Goal: Information Seeking & Learning: Obtain resource

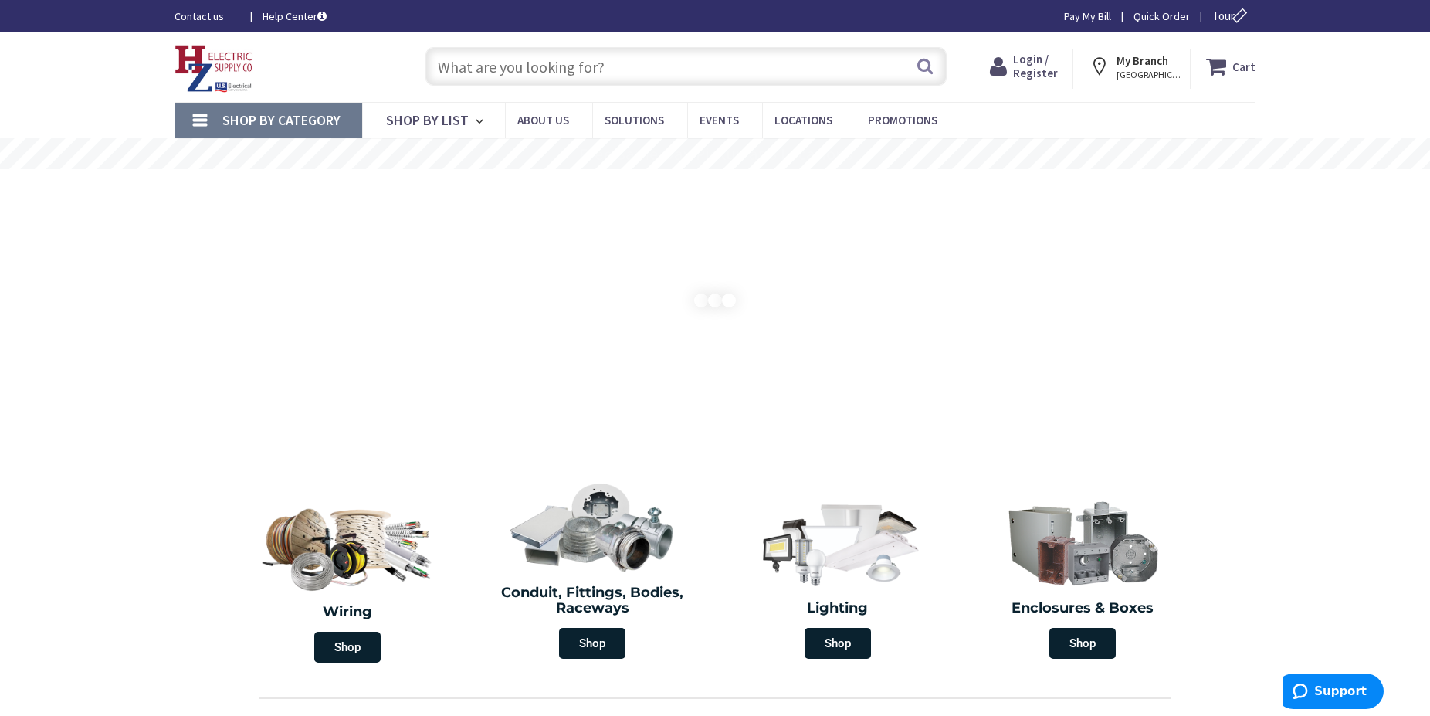
click at [1044, 73] on span "Login / Register" at bounding box center [1035, 66] width 45 height 29
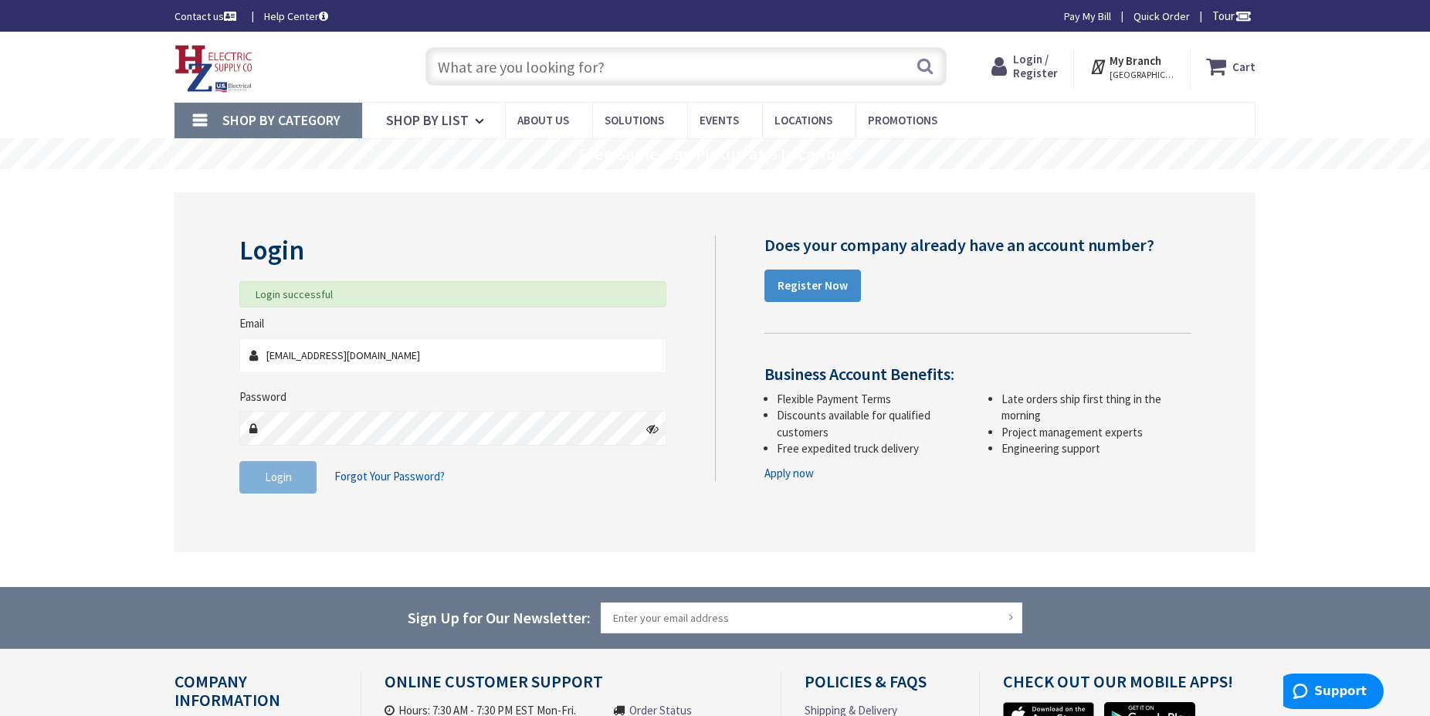
click at [507, 75] on input "text" at bounding box center [685, 66] width 521 height 39
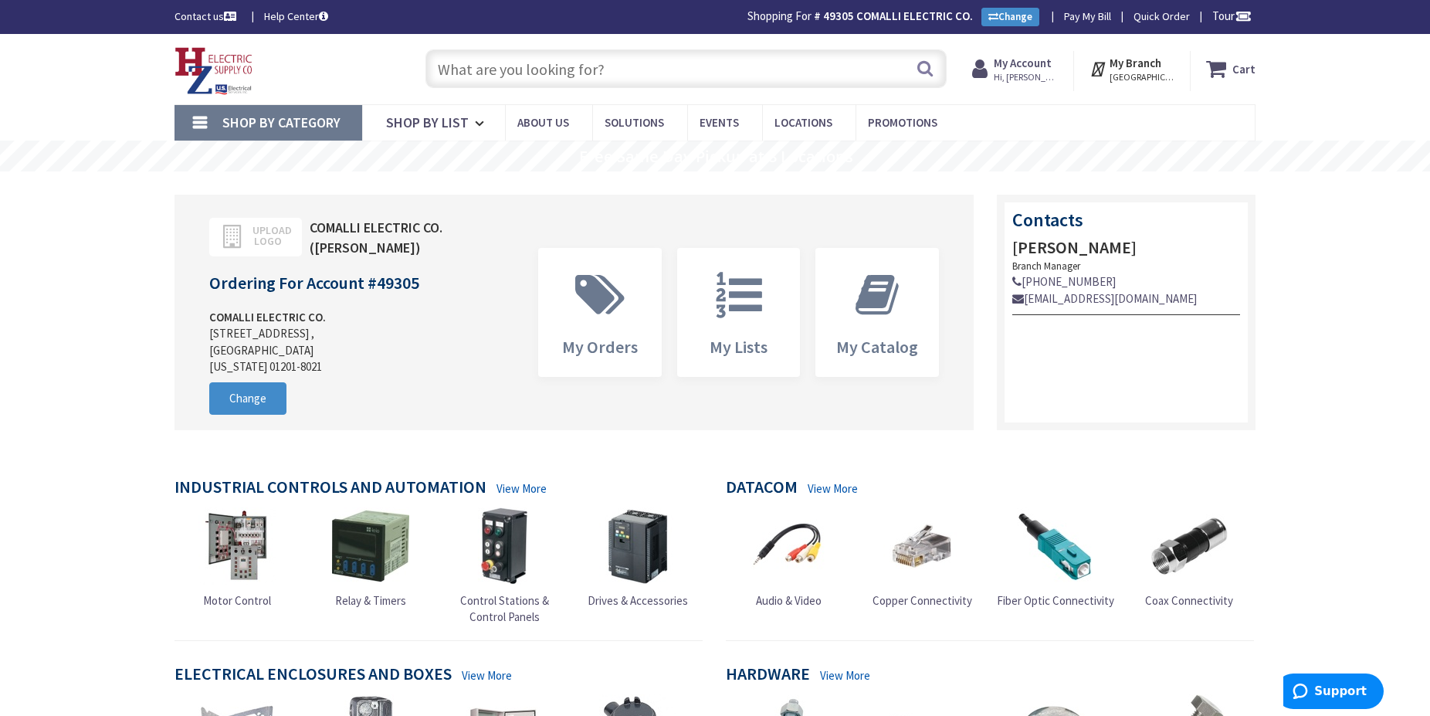
click at [475, 66] on input "text" at bounding box center [685, 68] width 521 height 39
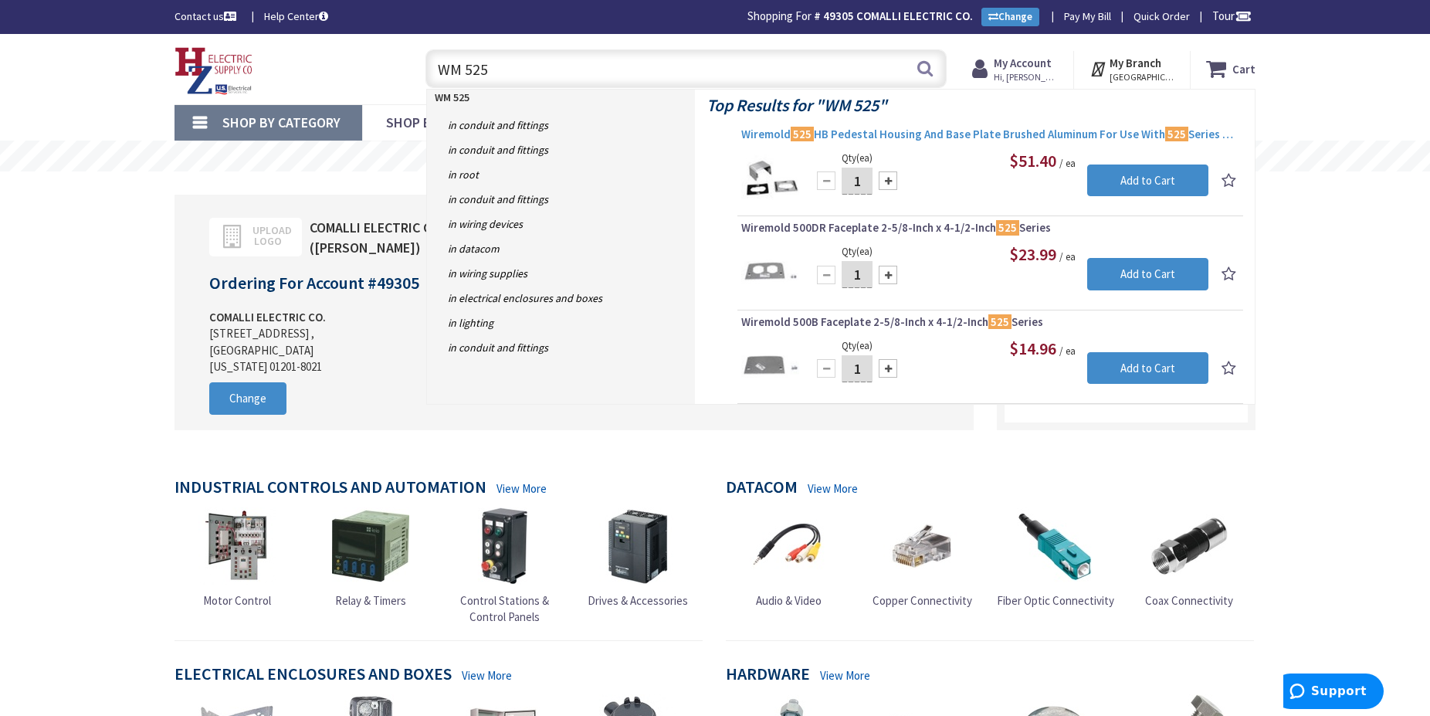
type input "WM 525"
click at [865, 135] on span "Wiremold 525 HB Pedestal Housing And Base Plate Brushed Aluminum For Use With 5…" at bounding box center [990, 134] width 498 height 15
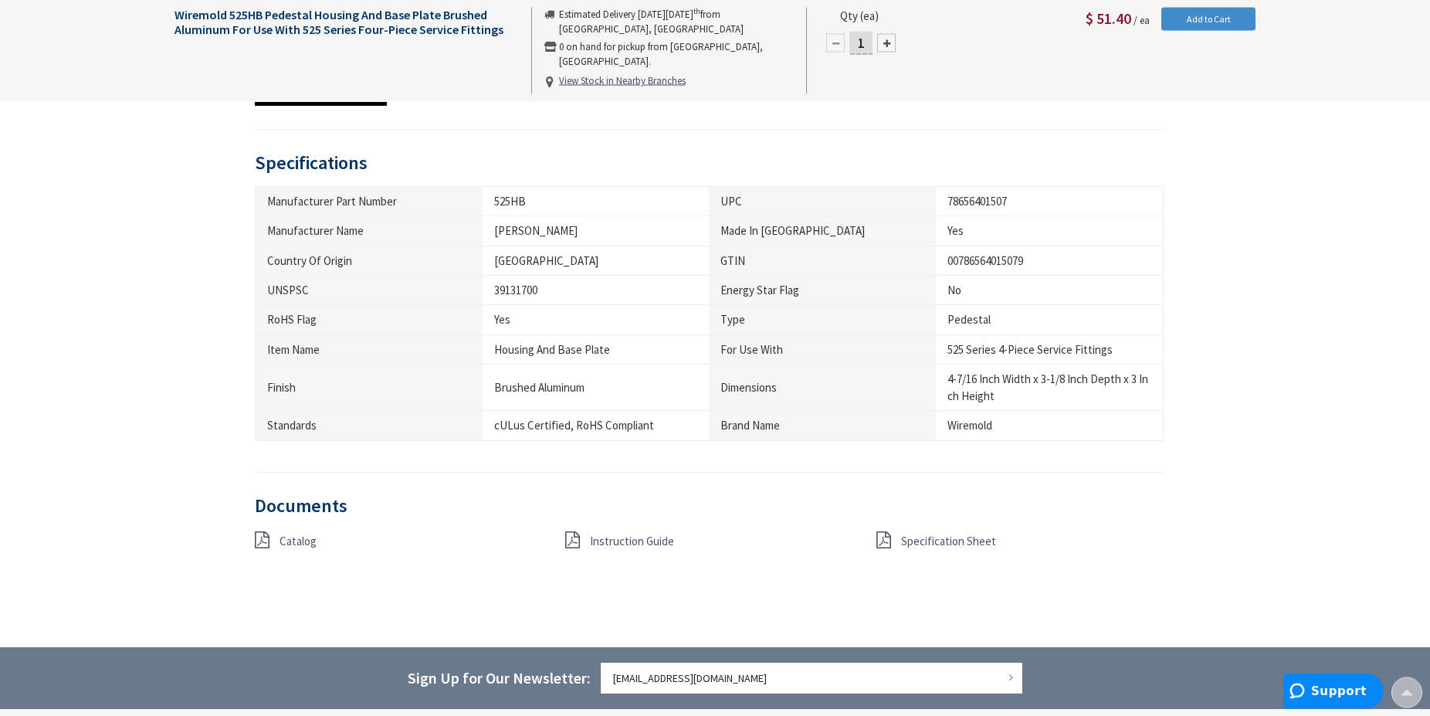
scroll to position [866, 0]
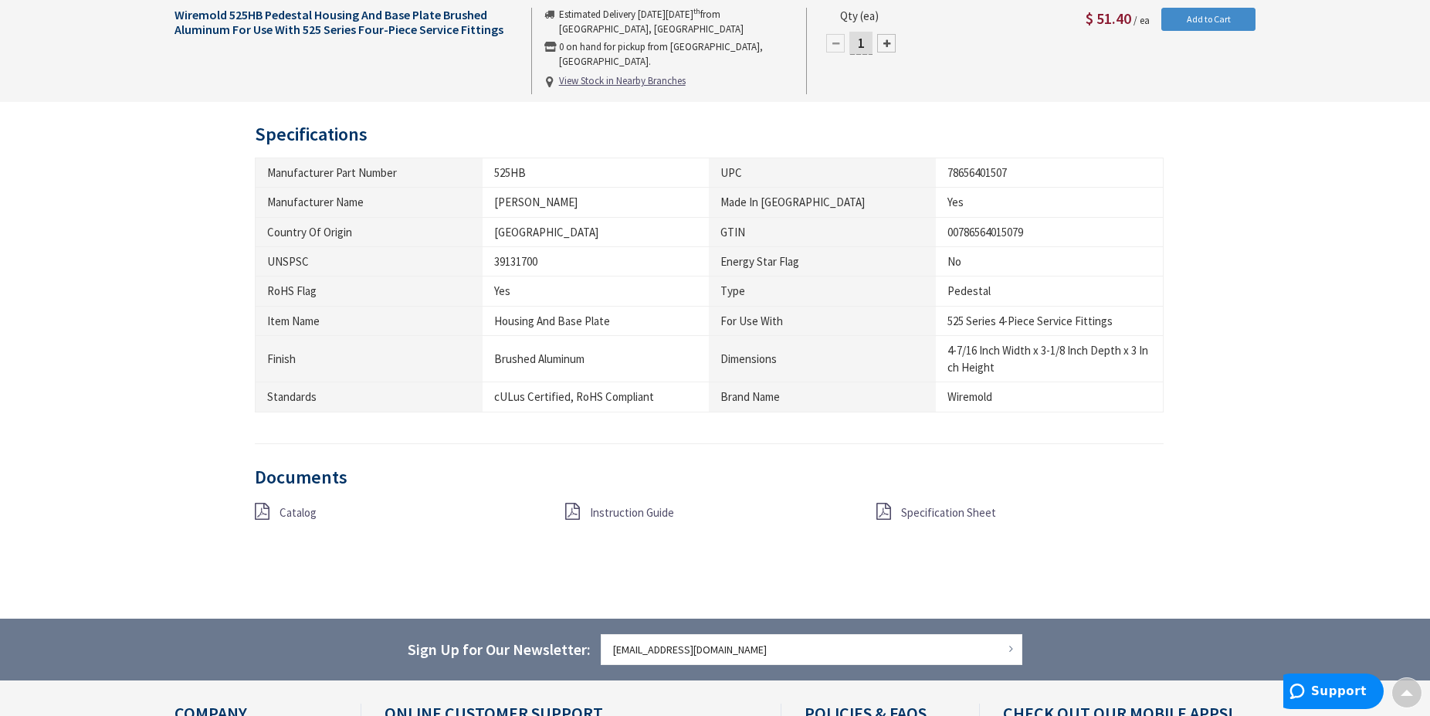
click at [938, 518] on span "Specification Sheet" at bounding box center [948, 512] width 95 height 15
